Goal: Check status: Check status

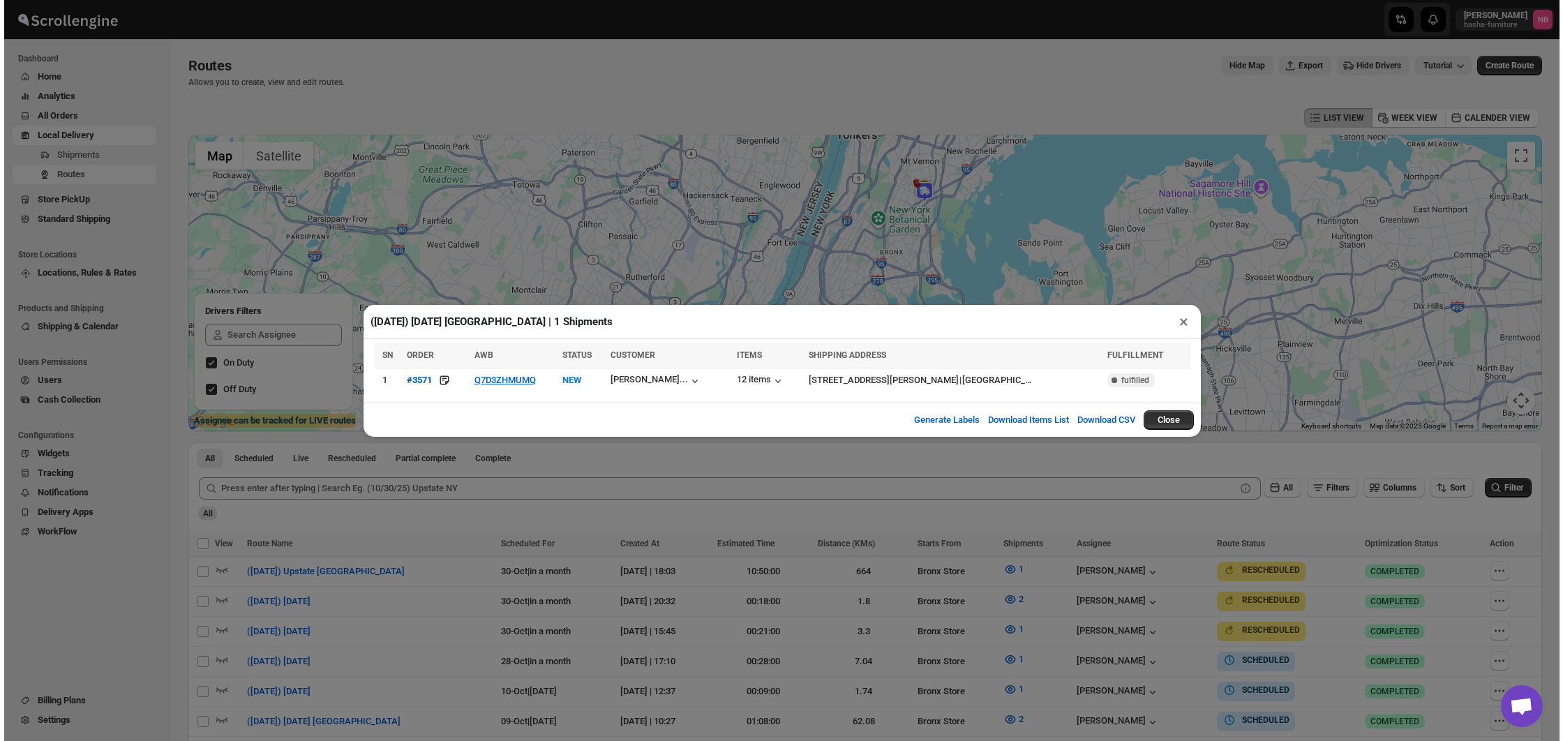
scroll to position [329, 0]
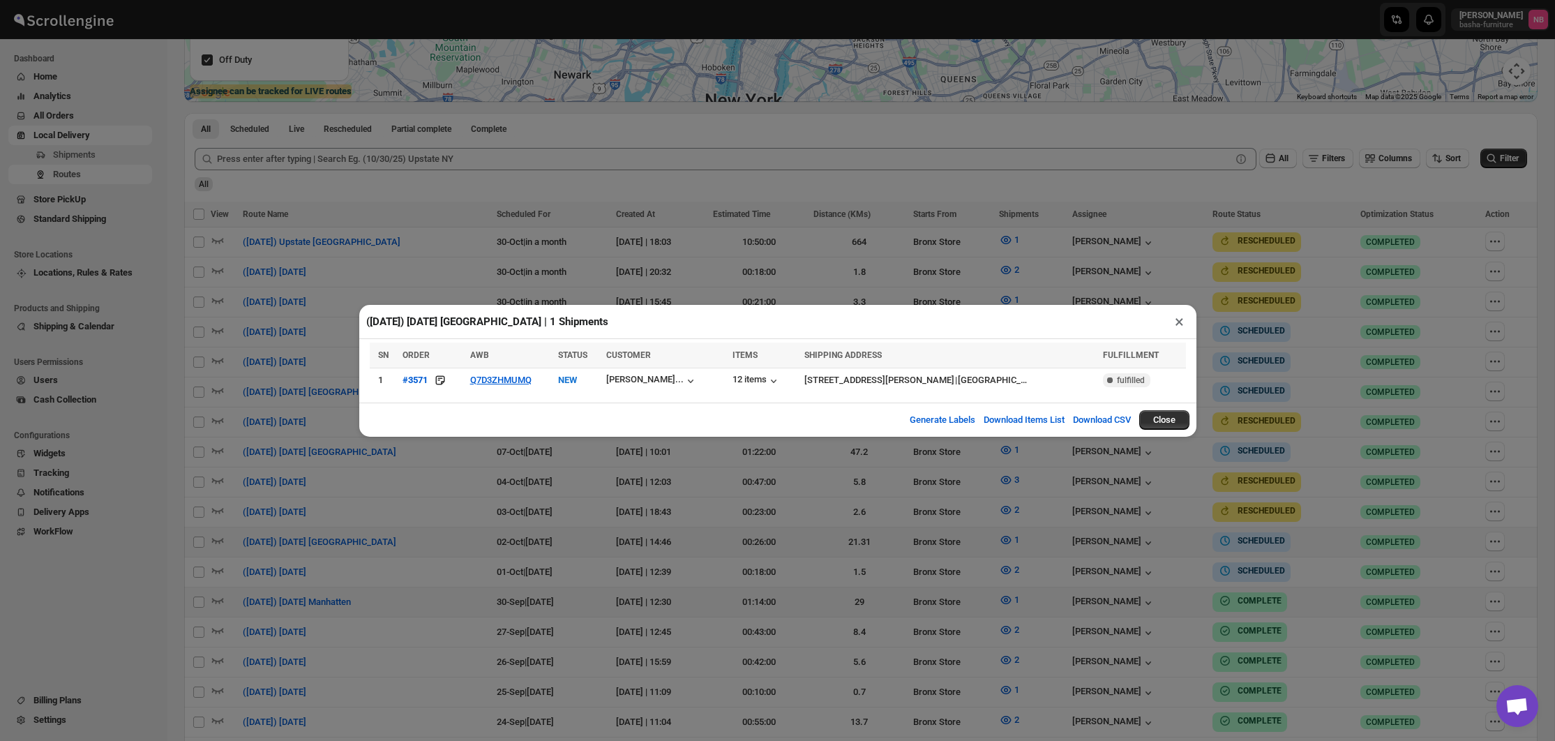
click at [1508, 180] on div "([DATE]) [DATE] [GEOGRAPHIC_DATA] | 1 Shipments × SN ORDER AWB STATUS CUSTOMER …" at bounding box center [777, 370] width 1555 height 741
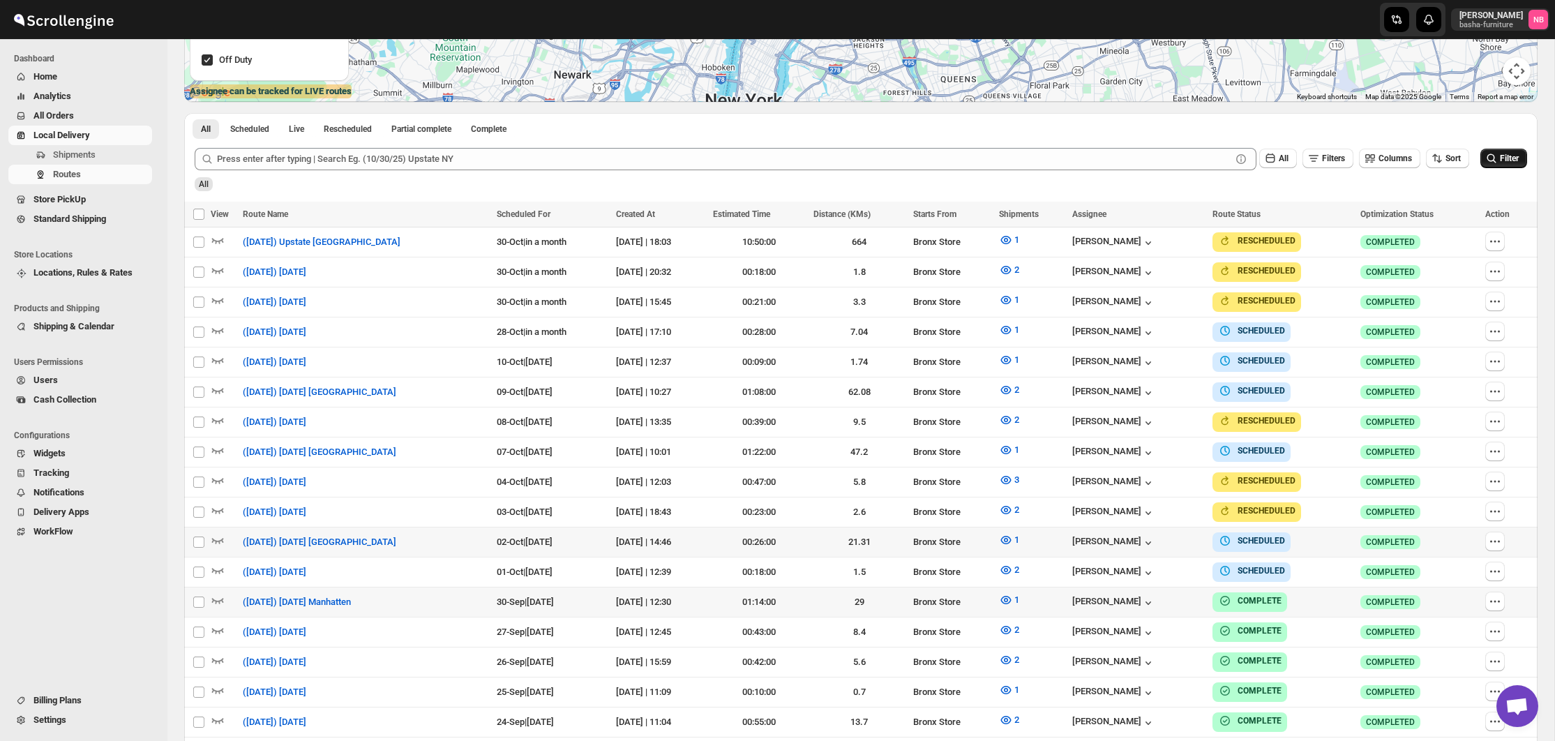
click at [1509, 158] on span "Filter" at bounding box center [1509, 158] width 19 height 10
click at [1510, 160] on span "Filter" at bounding box center [1509, 158] width 19 height 10
click at [1019, 566] on span "2" at bounding box center [1016, 569] width 5 height 10
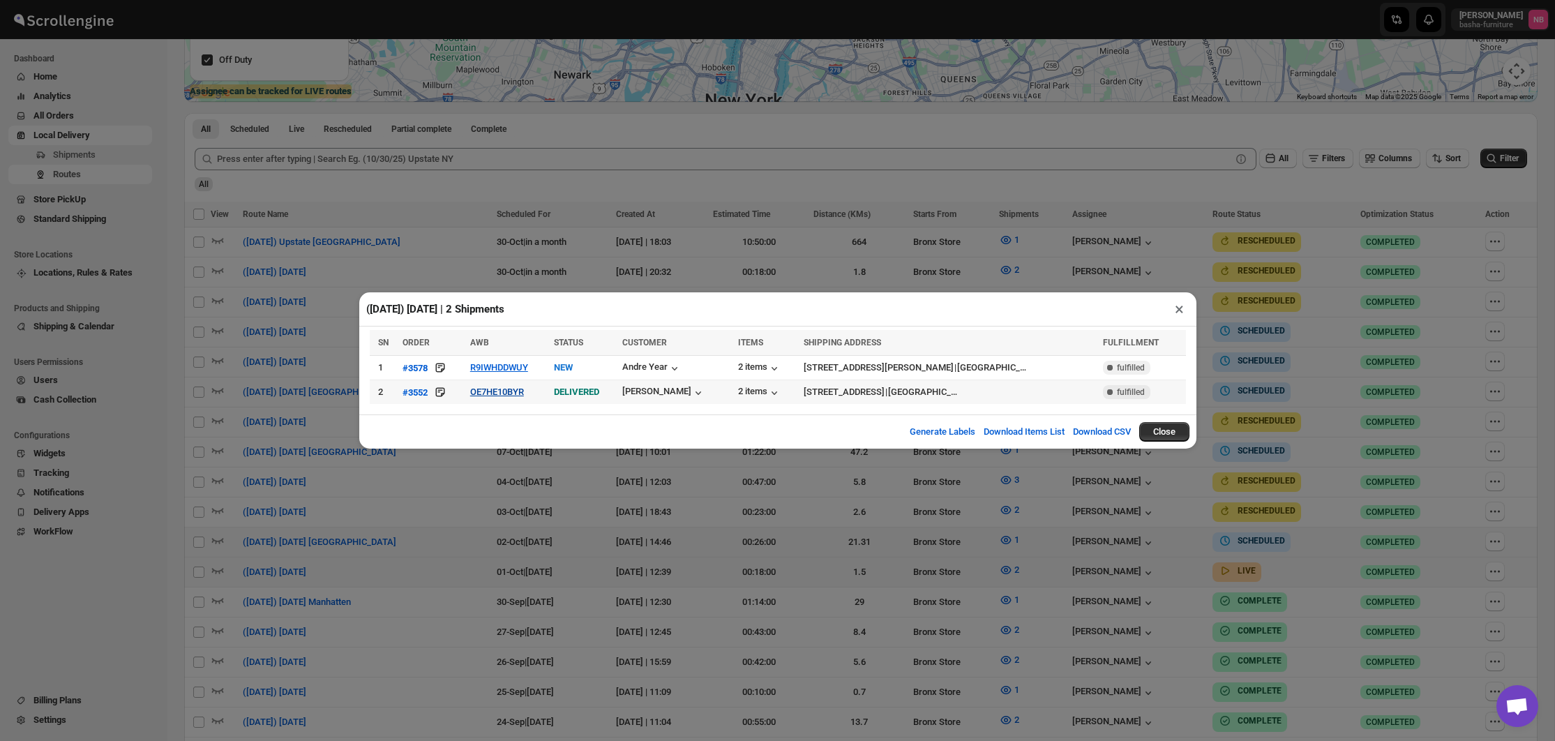
click at [518, 393] on button "OE7HE10BYR" at bounding box center [497, 391] width 54 height 10
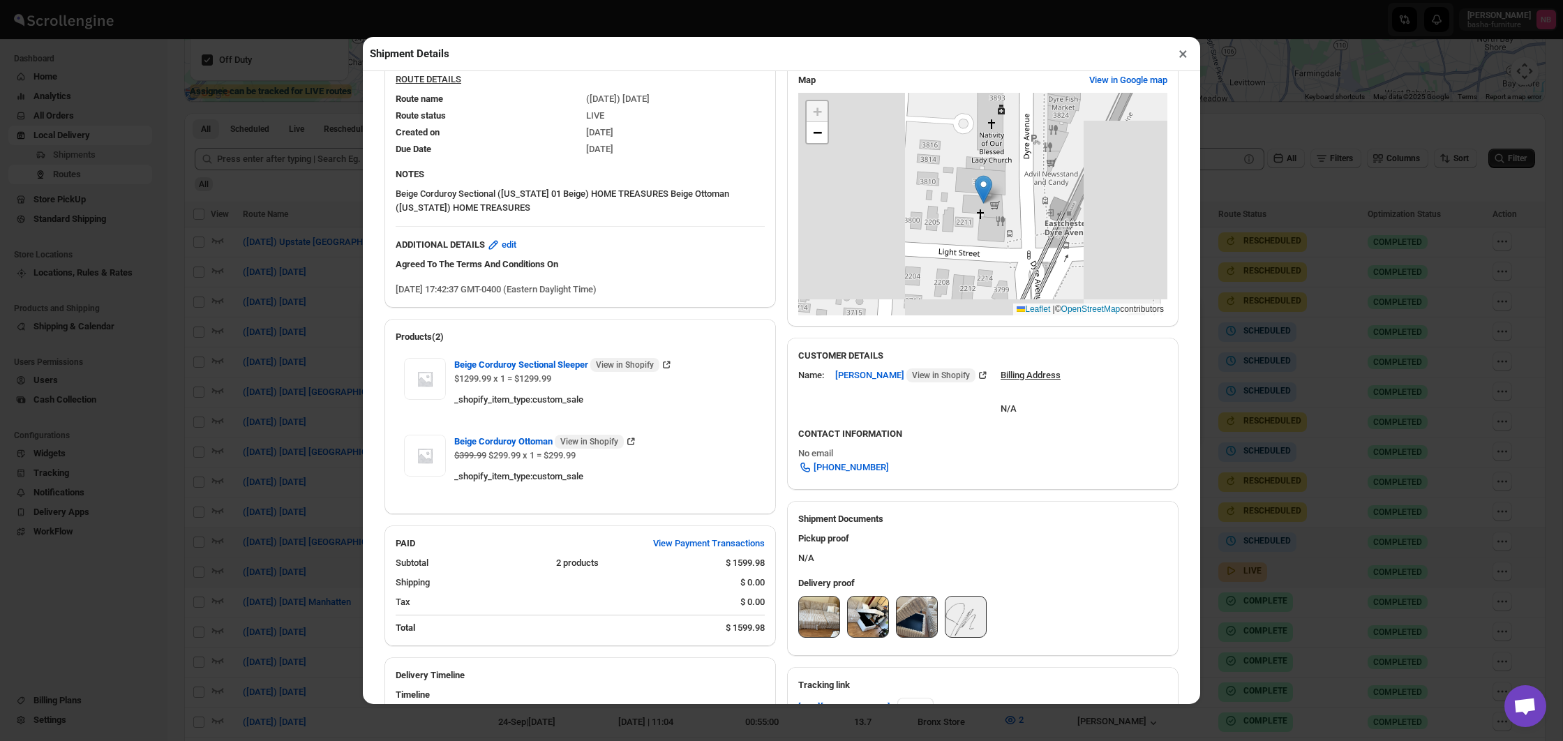
scroll to position [391, 0]
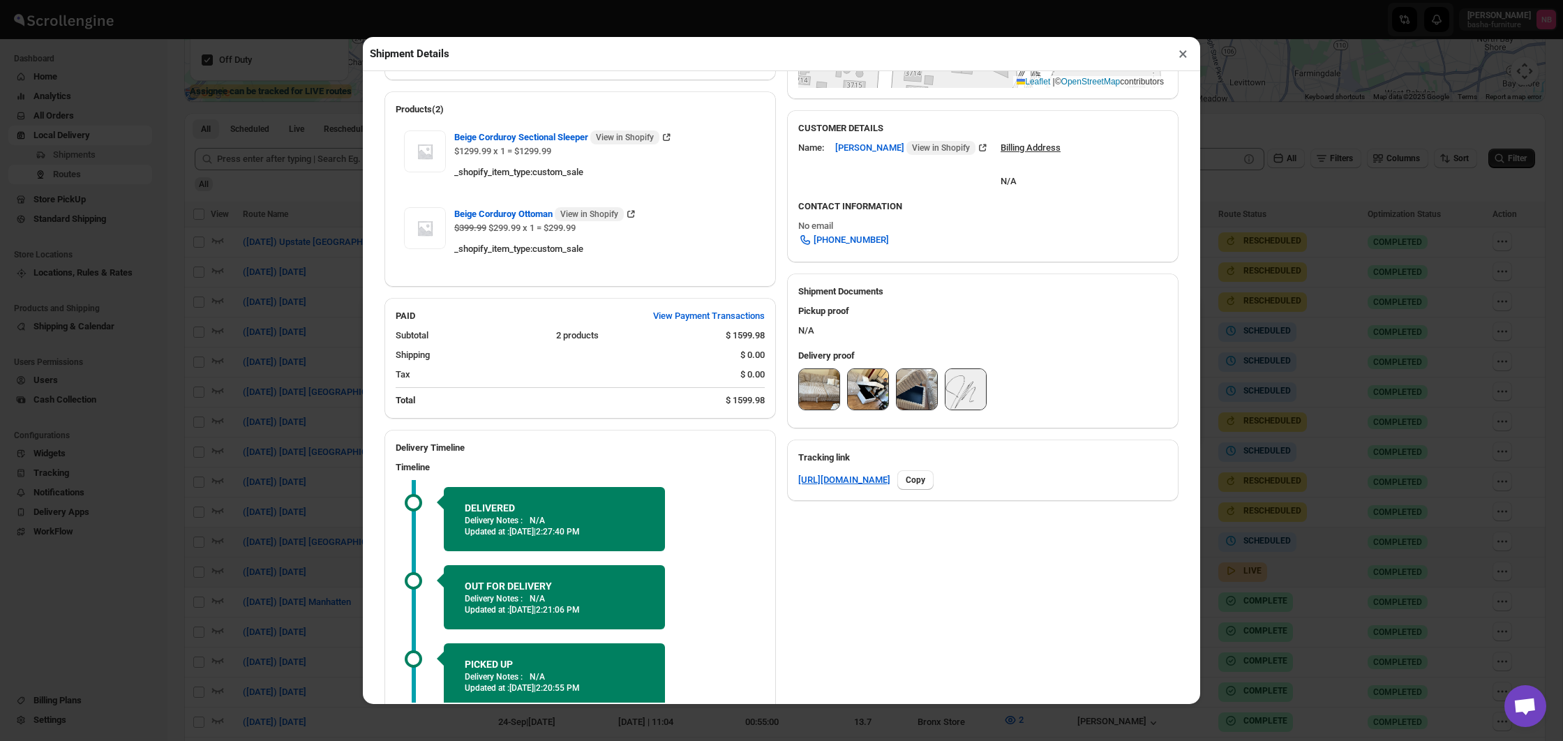
click at [841, 383] on div at bounding box center [982, 392] width 369 height 49
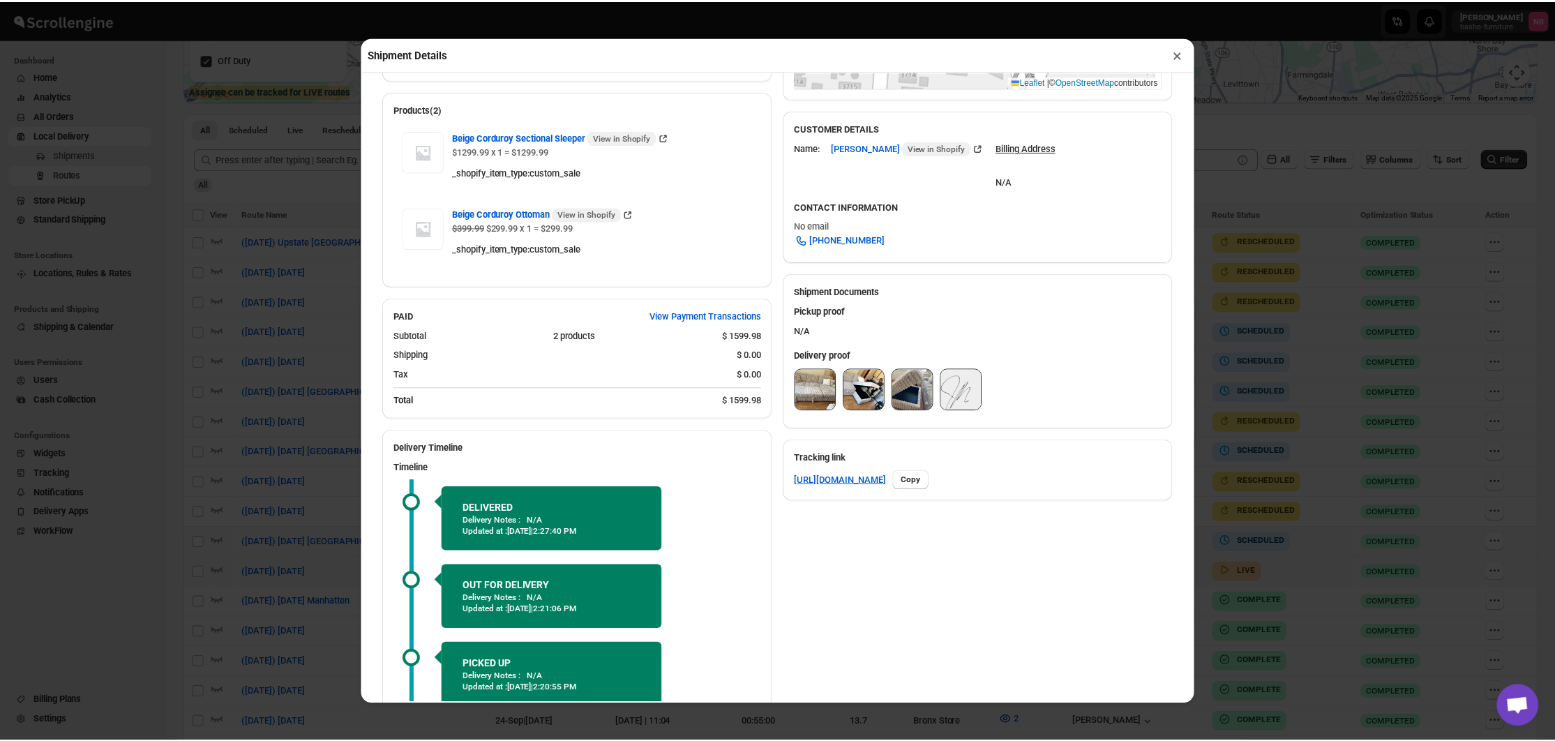
scroll to position [390, 0]
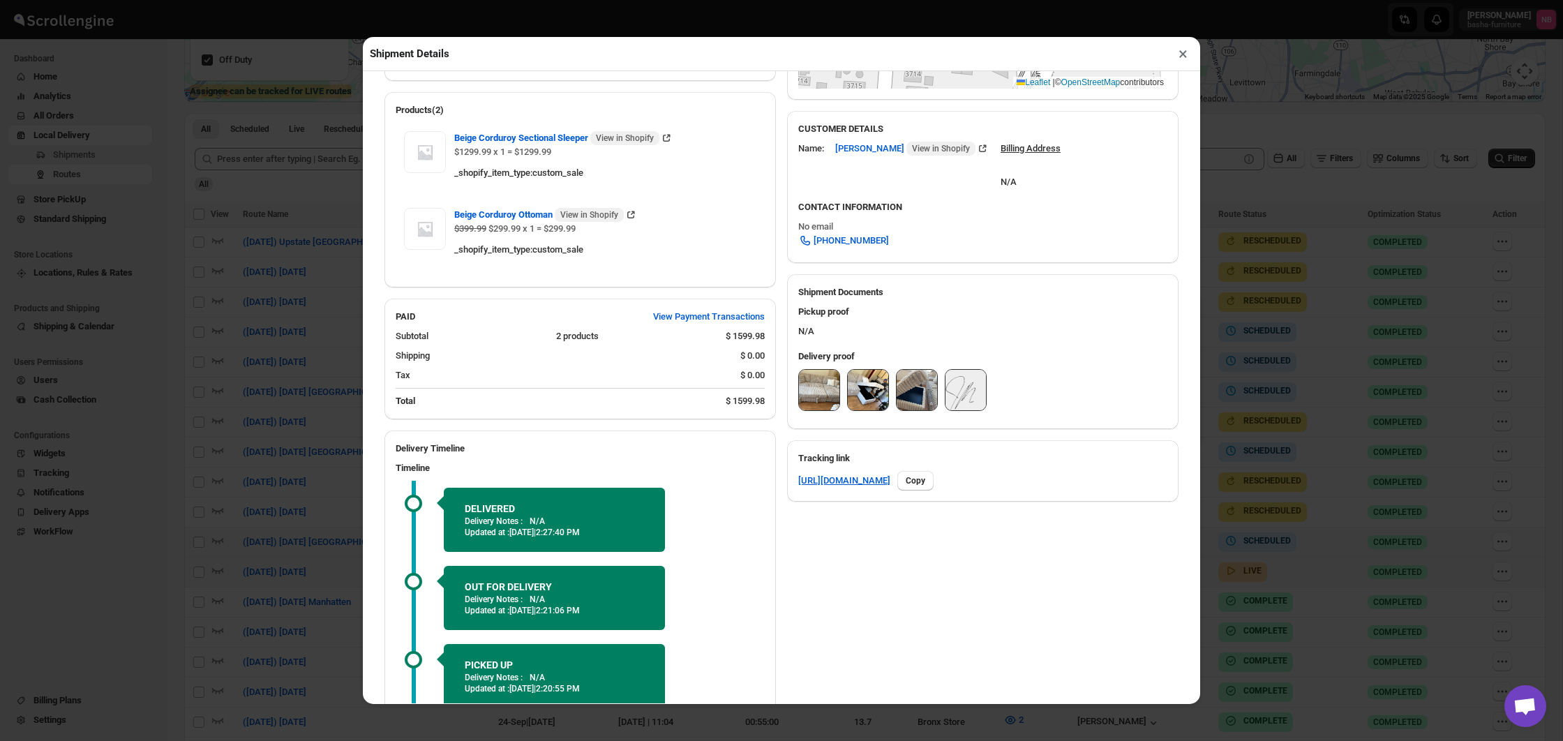
click at [816, 389] on img at bounding box center [819, 390] width 40 height 40
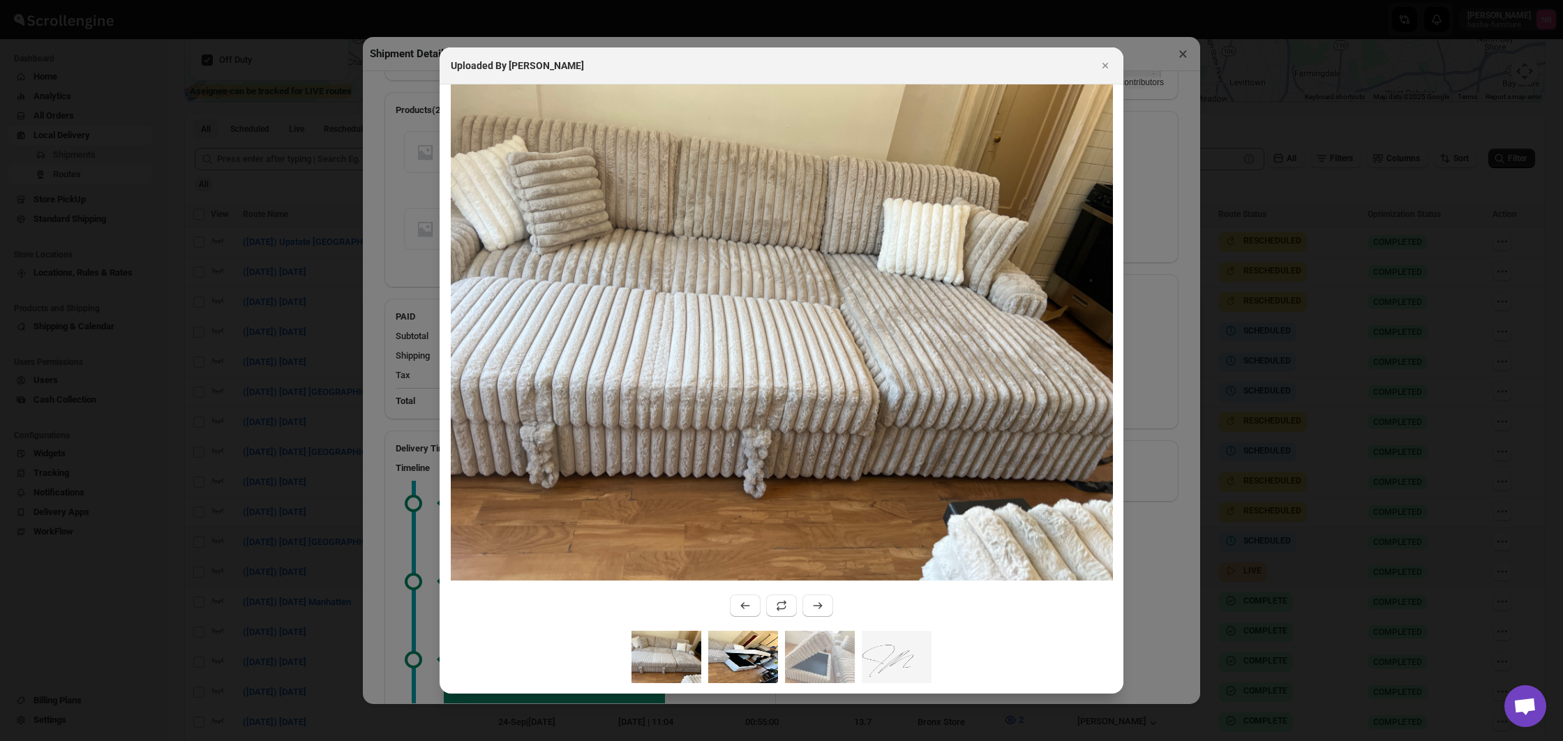
click at [753, 659] on img ":r15og:" at bounding box center [743, 657] width 70 height 52
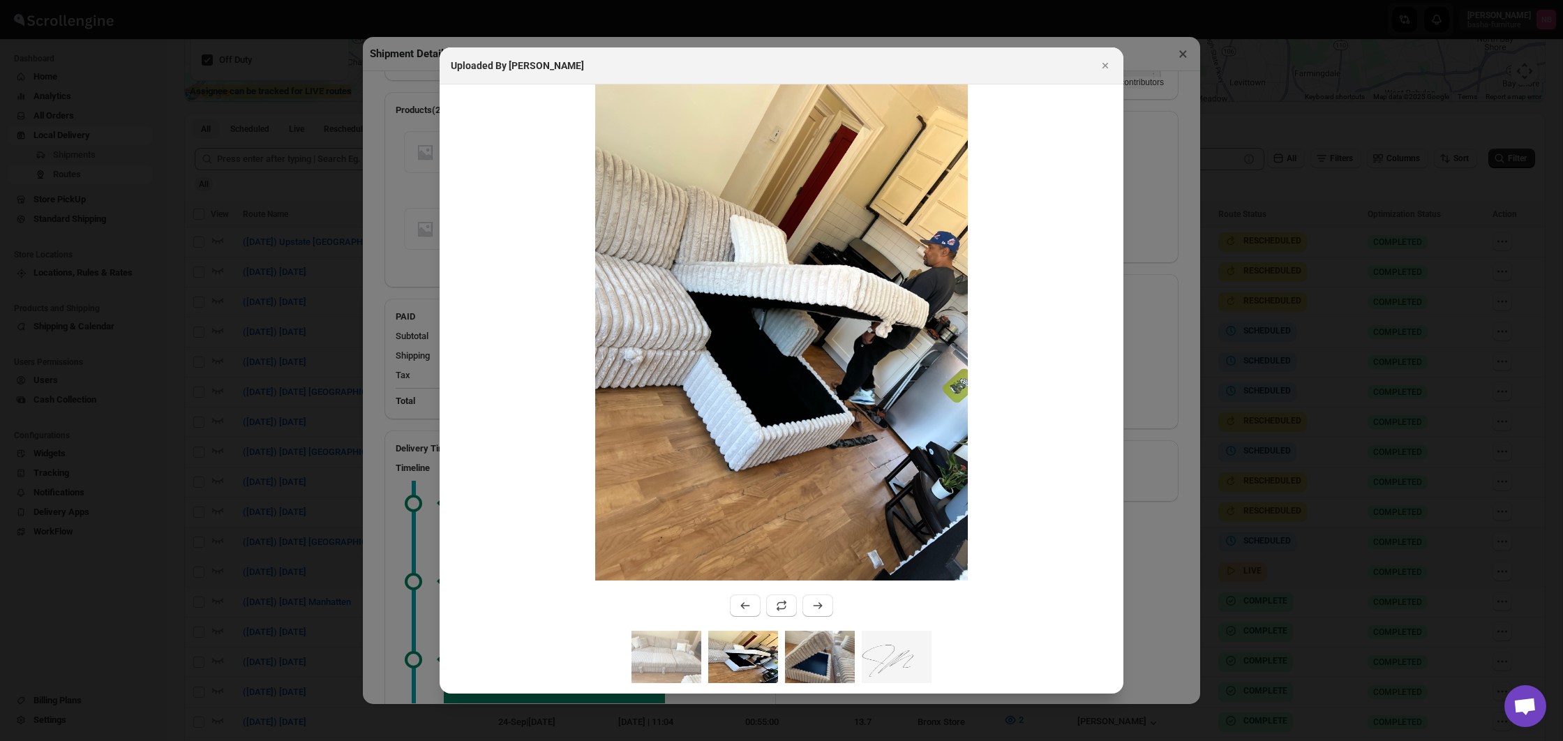
click at [814, 645] on img ":r15og:" at bounding box center [820, 657] width 70 height 52
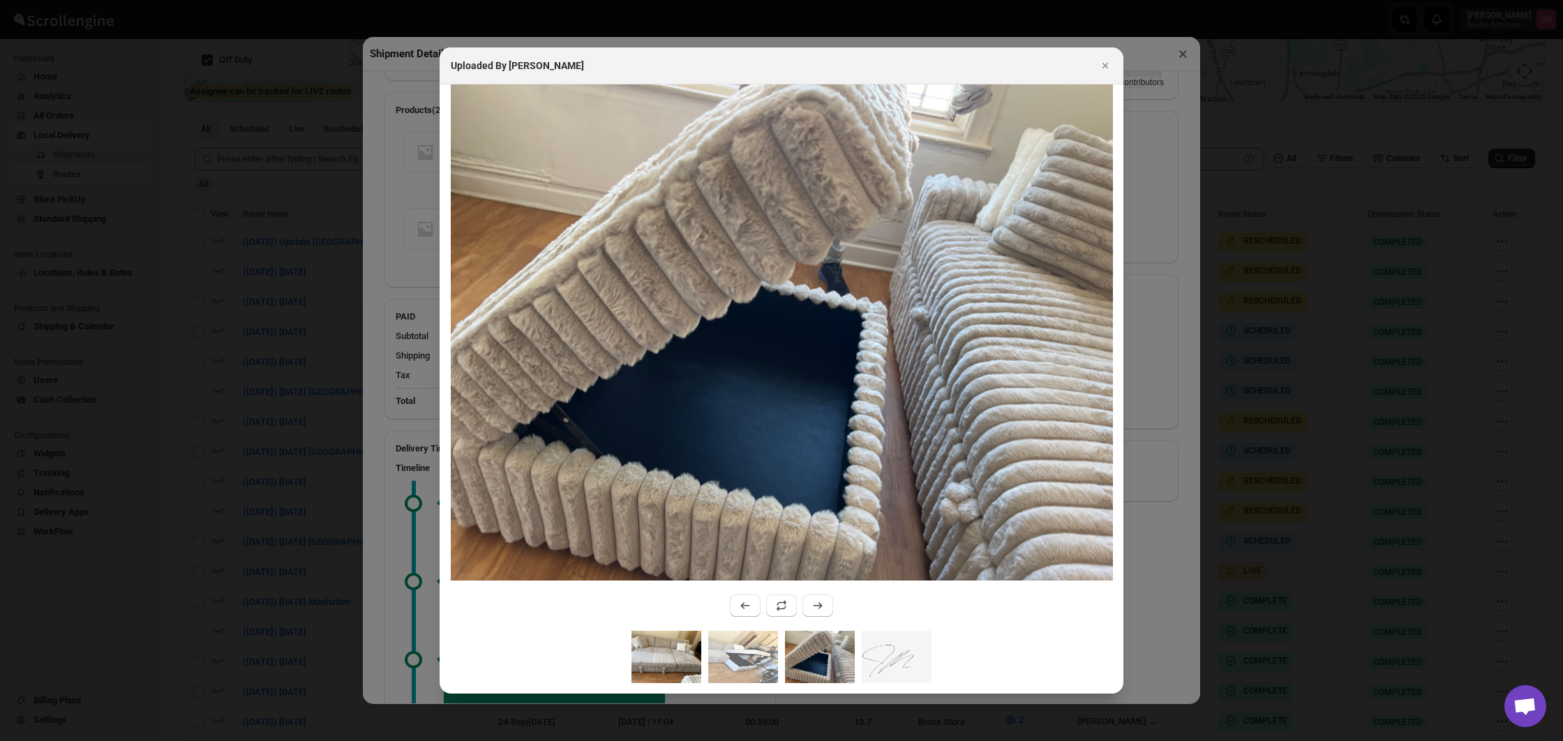
click at [679, 647] on img ":r15og:" at bounding box center [666, 657] width 70 height 52
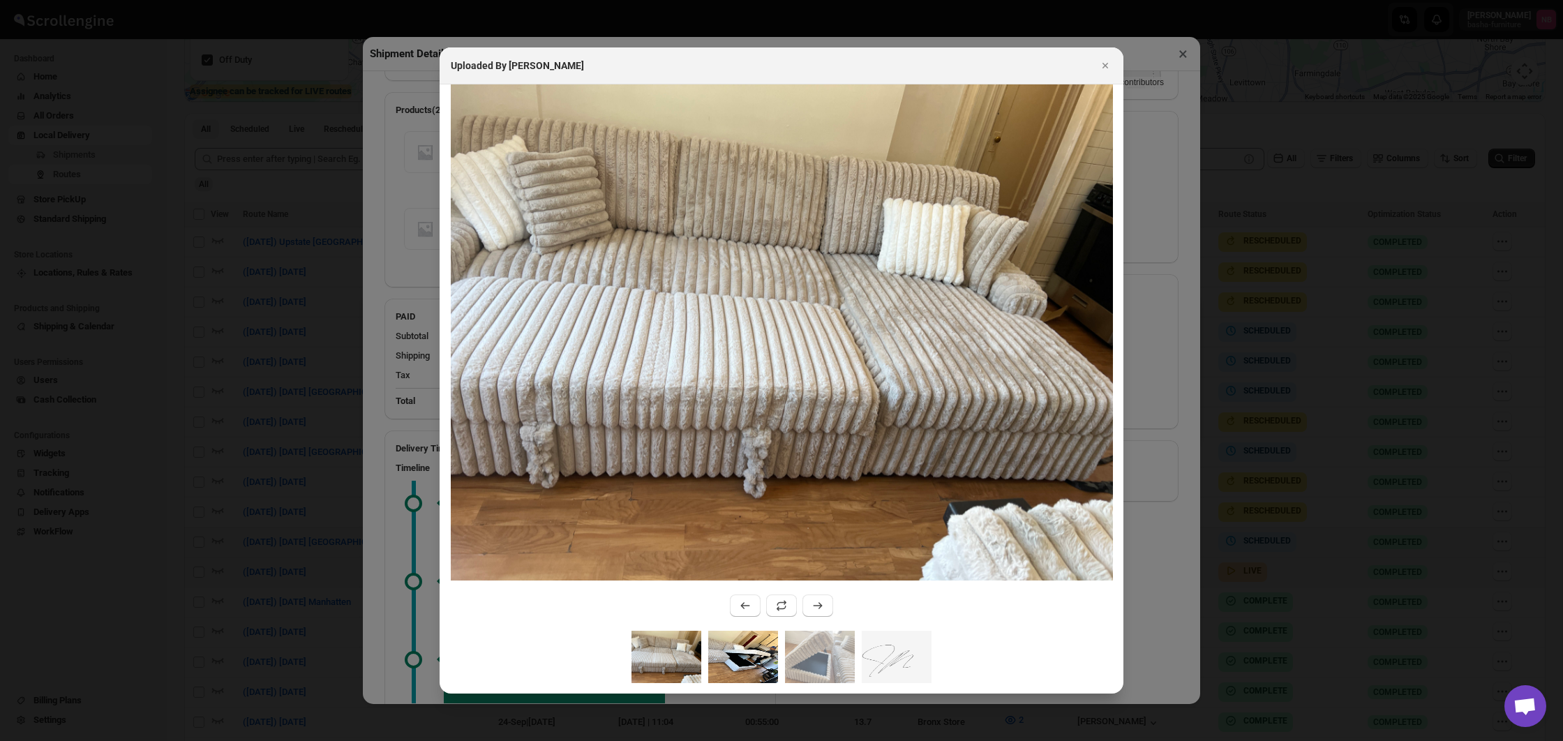
click at [728, 647] on img ":r15og:" at bounding box center [743, 657] width 70 height 52
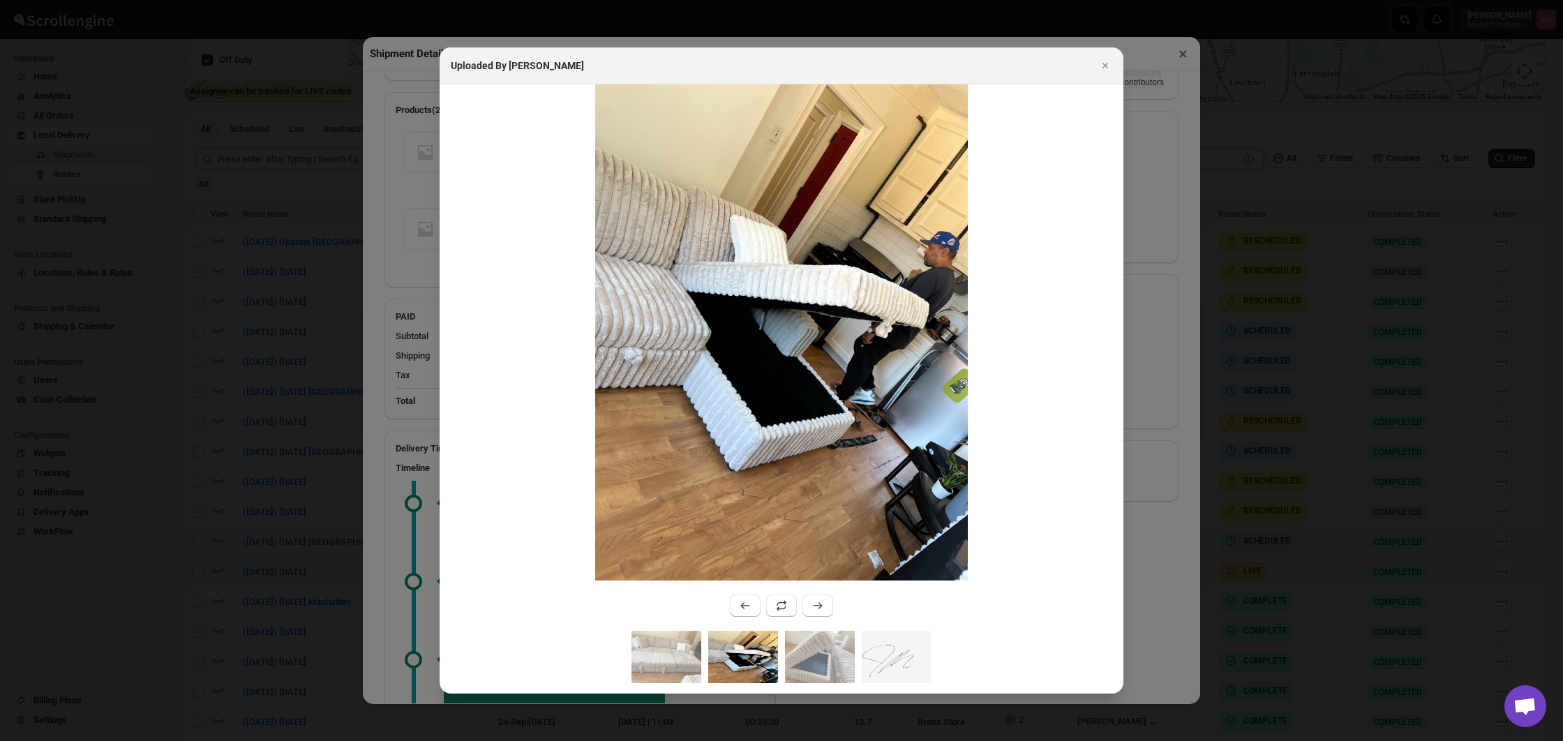
click at [1102, 68] on icon "Close" at bounding box center [1105, 66] width 14 height 14
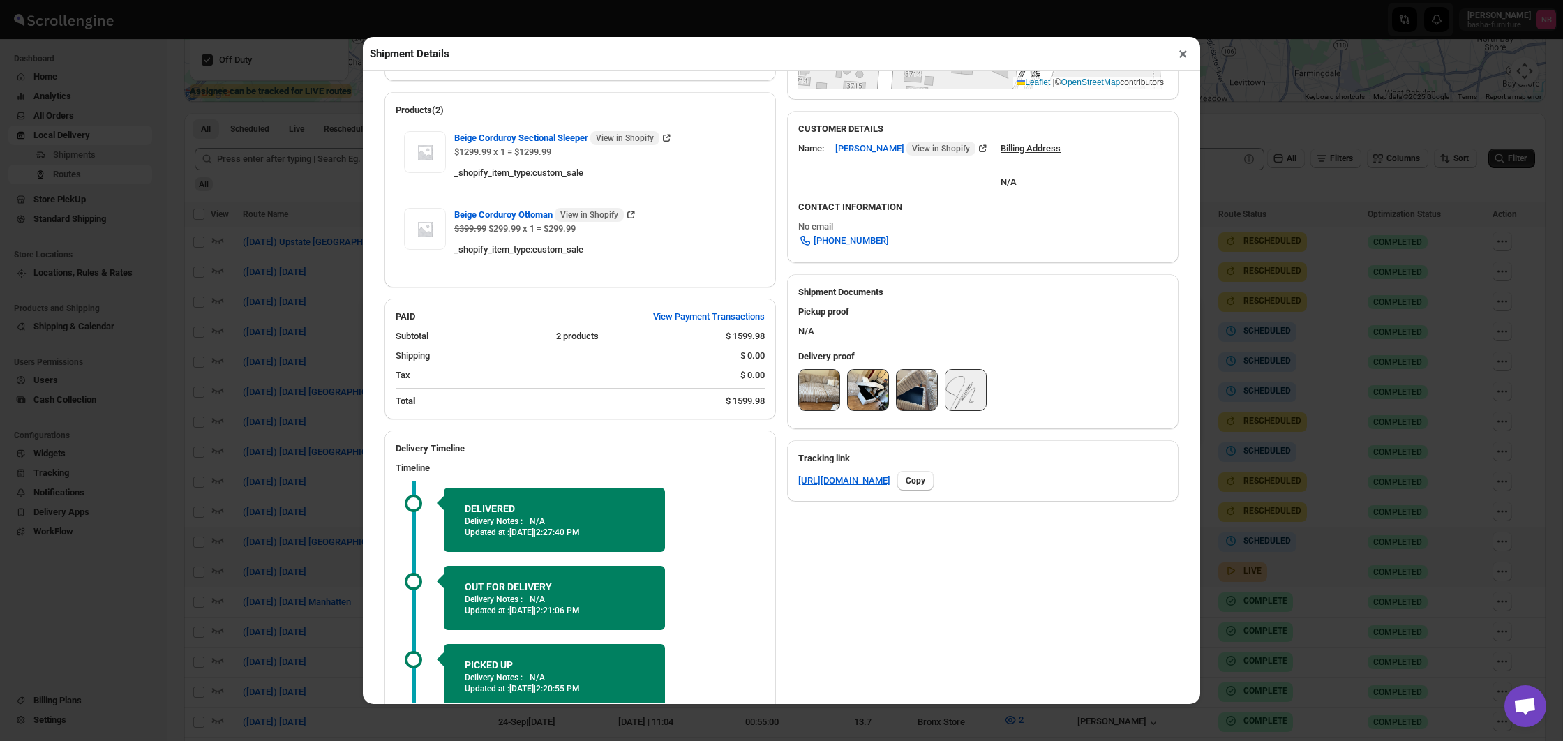
click at [1250, 315] on div "Shipment Details × #3552 Awb : OE7HE10BYR DATE [DATE] | 17:49 Success DELIVERED…" at bounding box center [781, 370] width 1563 height 741
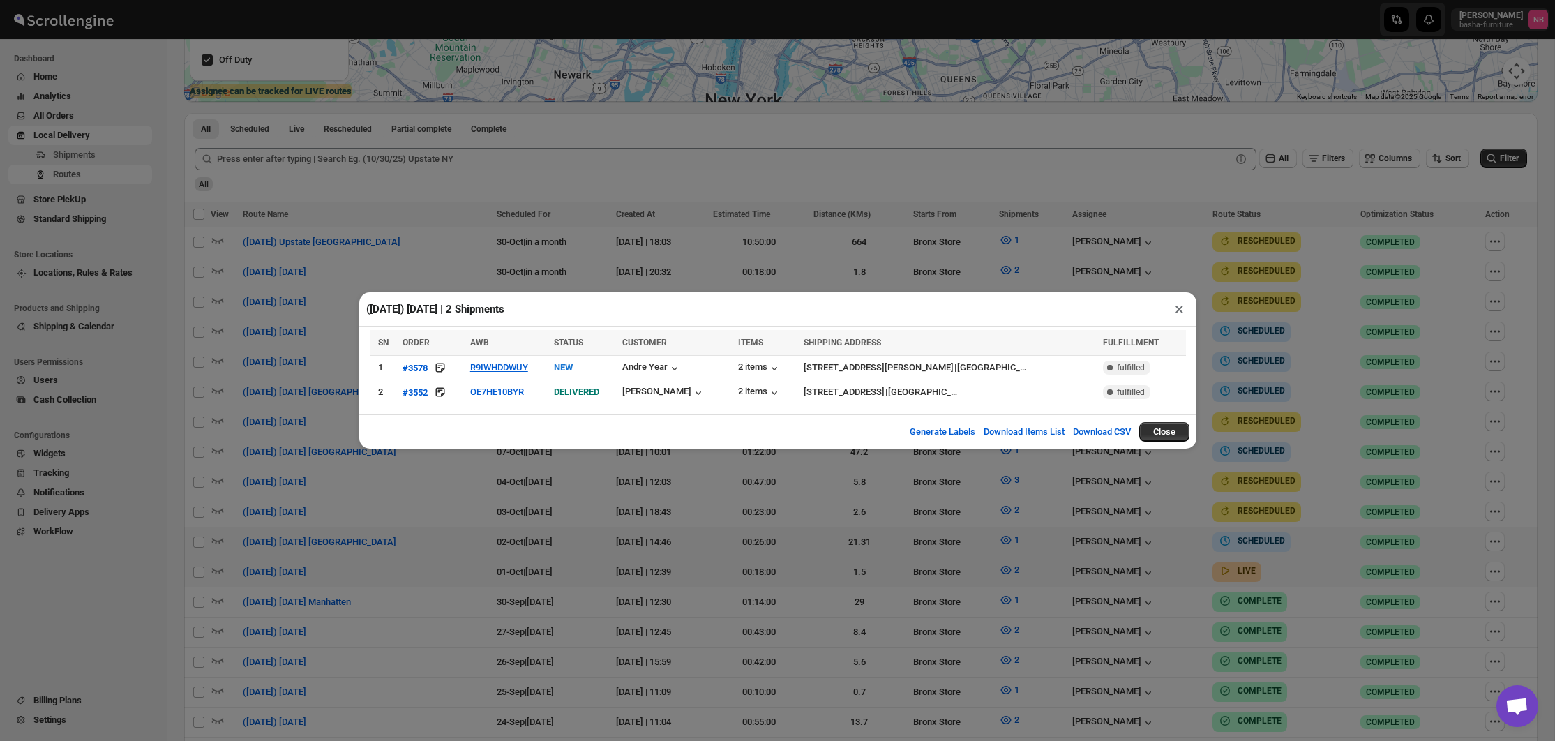
click at [1261, 305] on div "([DATE]) [DATE] | 2 Shipments × SN ORDER AWB STATUS CUSTOMER ITEMS SHIPPING ADD…" at bounding box center [777, 370] width 1555 height 741
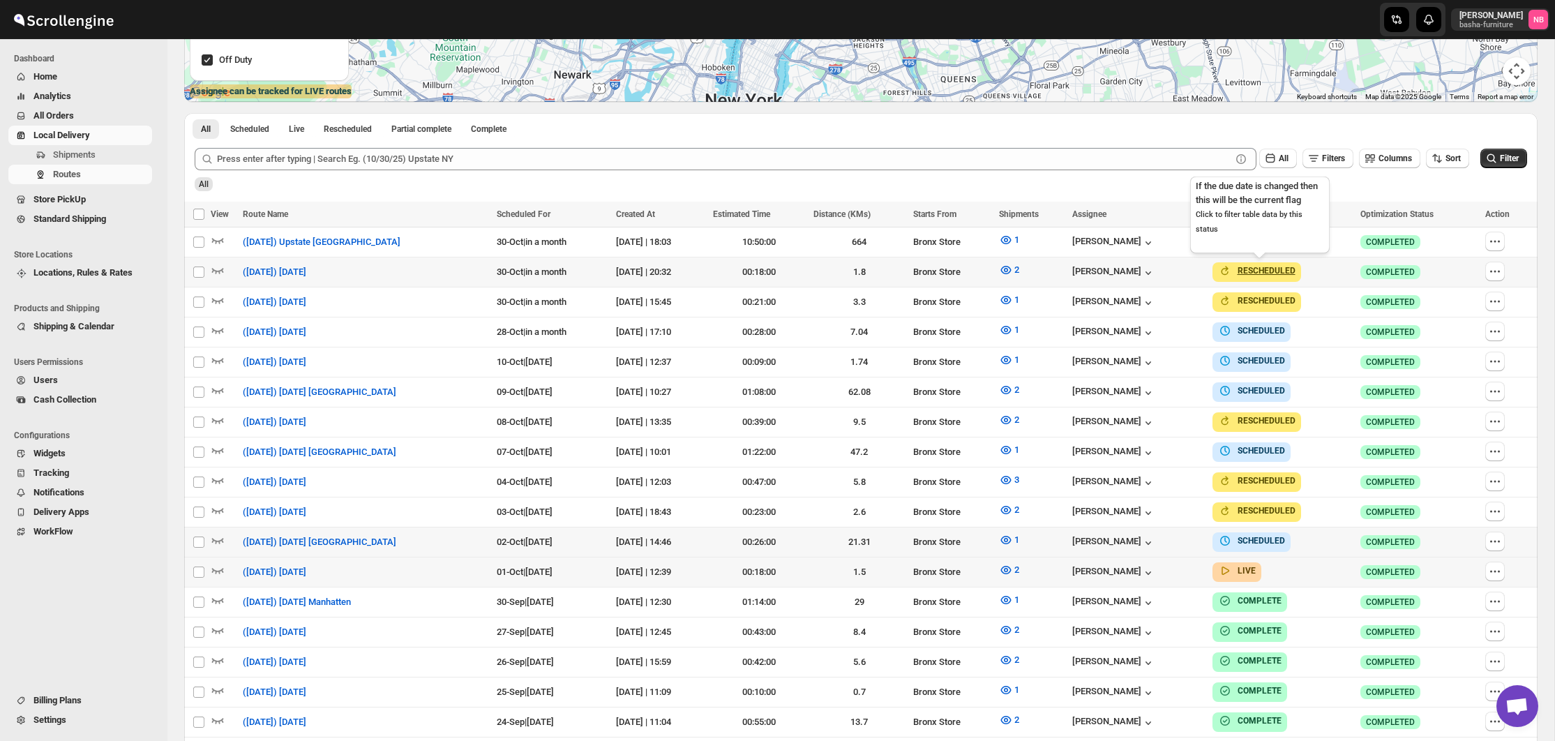
scroll to position [330, 0]
click at [1492, 156] on icon "submit" at bounding box center [1492, 158] width 14 height 14
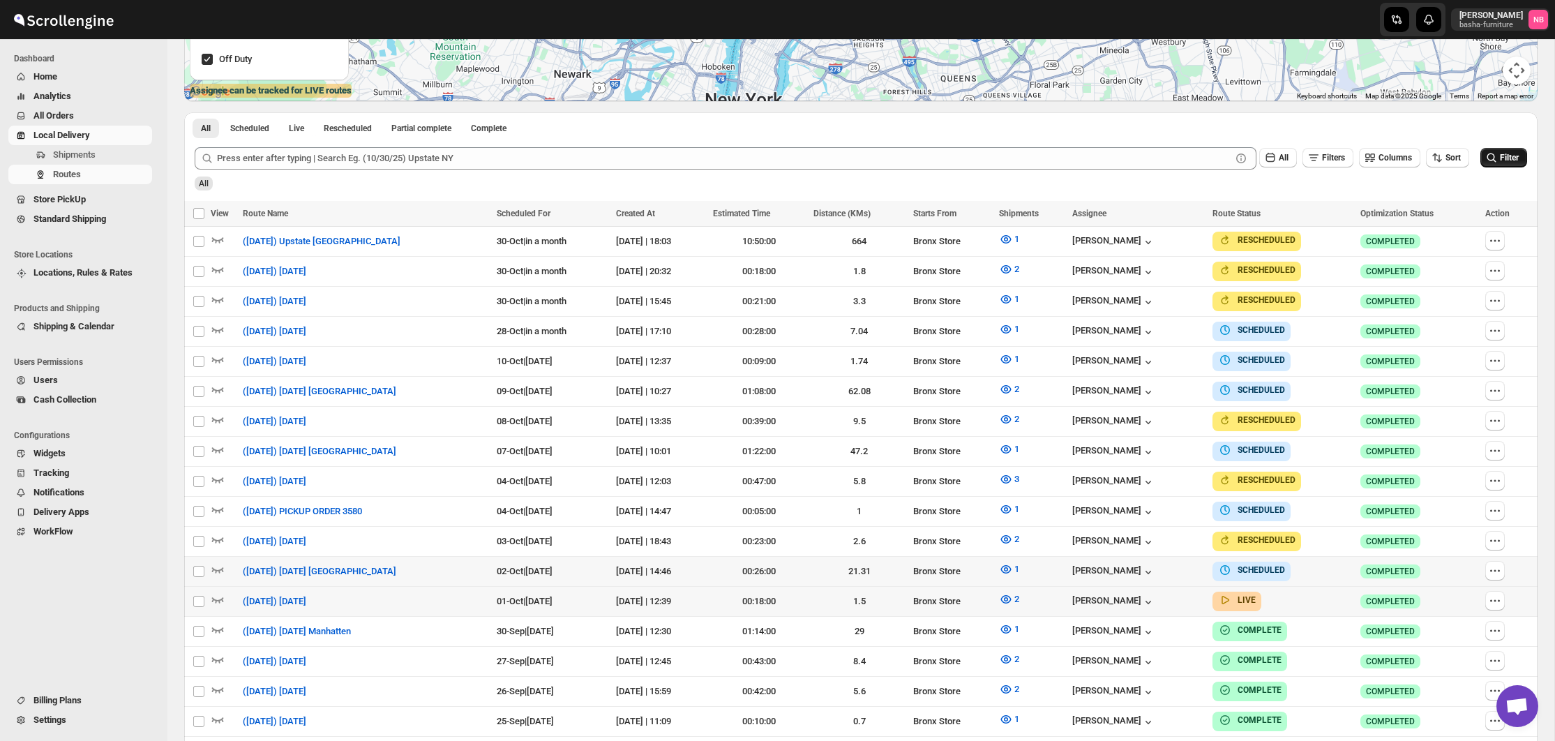
click at [1504, 163] on span "Filter" at bounding box center [1509, 158] width 19 height 10
